Goal: Obtain resource: Obtain resource

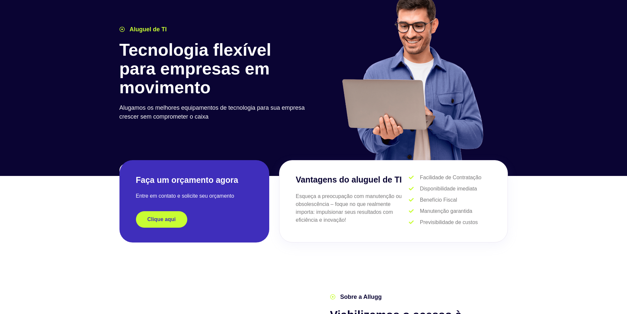
scroll to position [132, 0]
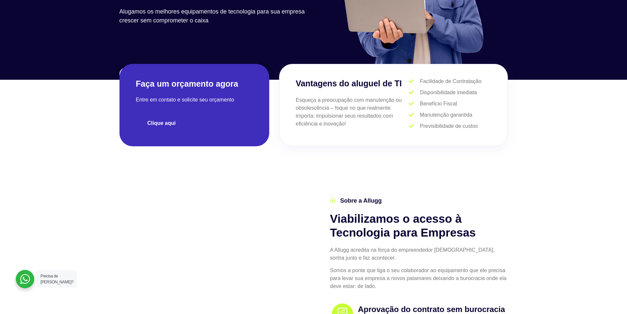
click at [171, 126] on link "Clique aqui" at bounding box center [161, 123] width 51 height 16
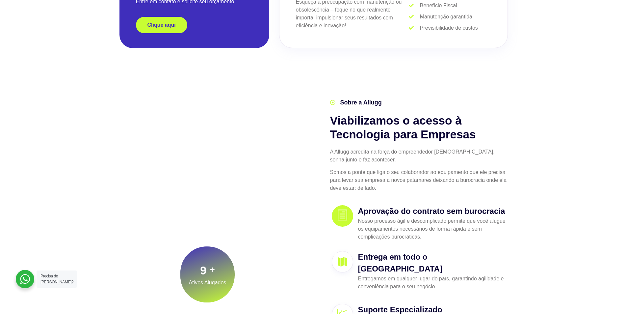
scroll to position [230, 0]
